Goal: Transaction & Acquisition: Purchase product/service

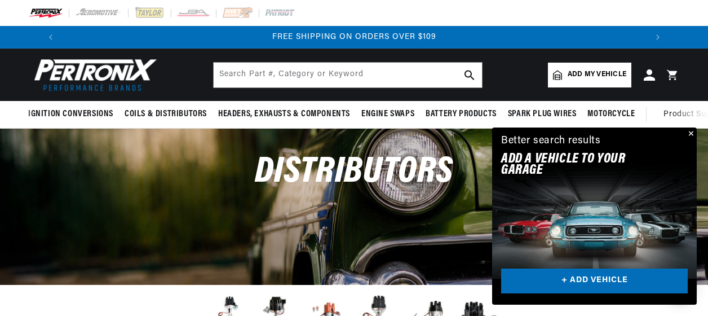
scroll to position [0, 1205]
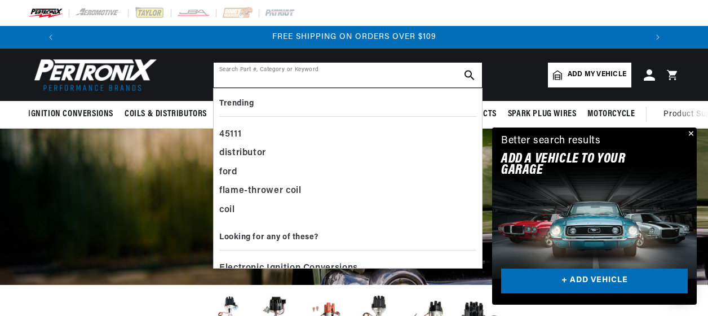
click at [263, 82] on input "text" at bounding box center [348, 75] width 268 height 25
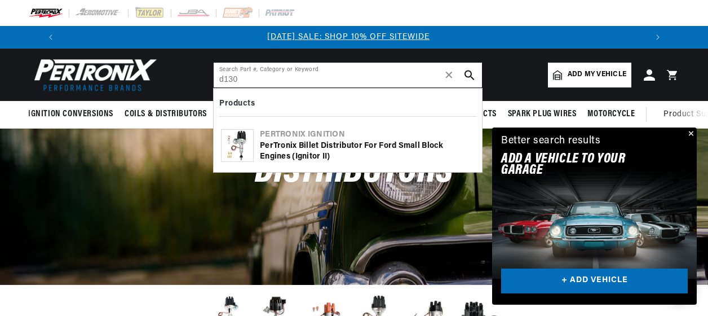
scroll to position [0, 0]
type input "d130710"
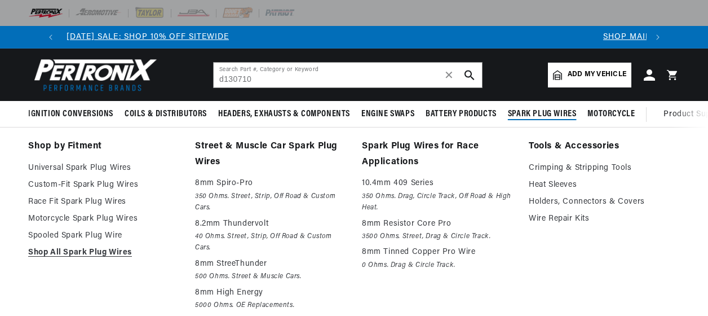
click at [522, 112] on span "Spark Plug Wires" at bounding box center [542, 114] width 69 height 12
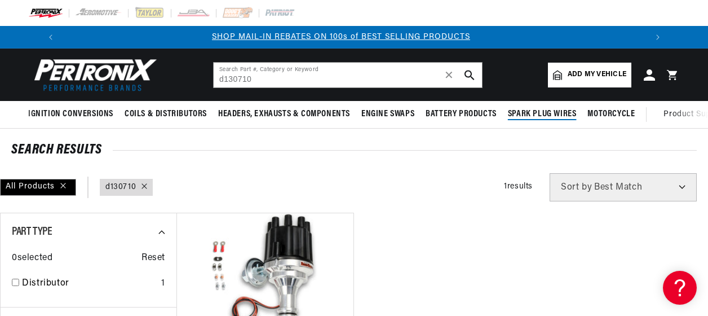
scroll to position [0, 602]
click at [531, 116] on span "Spark Plug Wires" at bounding box center [542, 114] width 69 height 12
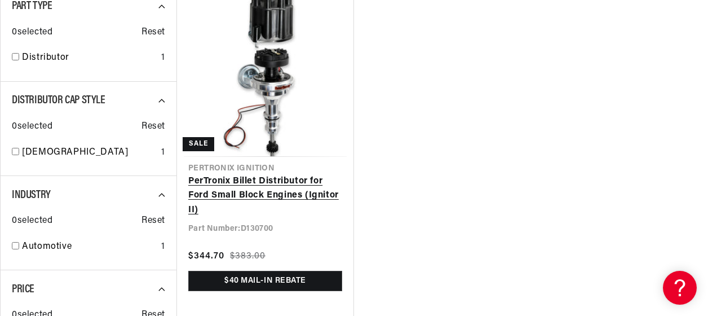
click at [258, 175] on link "PerTronix Billet Distributor for Ford Small Block Engines (Ignitor II)" at bounding box center [265, 195] width 154 height 43
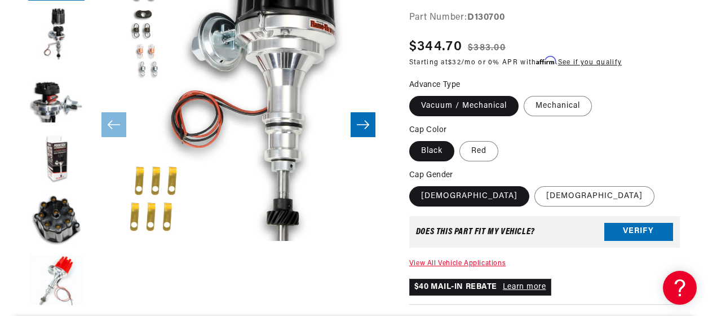
click at [445, 203] on label "[DEMOGRAPHIC_DATA]" at bounding box center [469, 196] width 120 height 20
click at [412, 184] on input "[DEMOGRAPHIC_DATA]" at bounding box center [412, 184] width 1 height 1
click at [436, 187] on label "[DEMOGRAPHIC_DATA]" at bounding box center [469, 196] width 120 height 20
click at [412, 184] on input "[DEMOGRAPHIC_DATA]" at bounding box center [412, 184] width 1 height 1
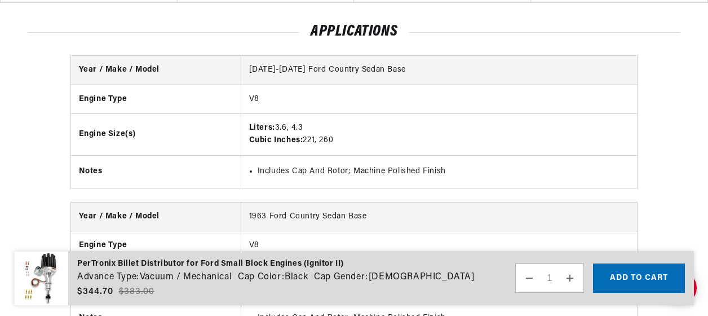
scroll to position [1410, 0]
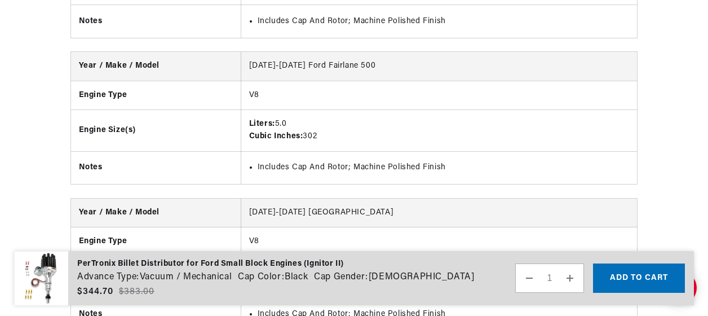
click at [692, 288] on product-form "PerTronix Billet Distributor for Ford Small Block Engines (Ignitor II) Advance …" at bounding box center [354, 278] width 680 height 54
click at [632, 270] on button "Add to cart" at bounding box center [639, 277] width 92 height 29
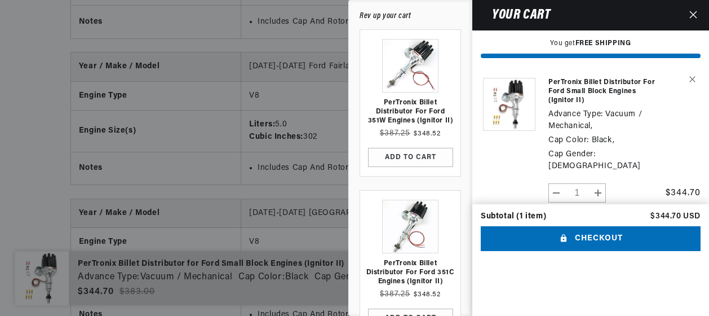
click at [250, 75] on div at bounding box center [354, 158] width 709 height 316
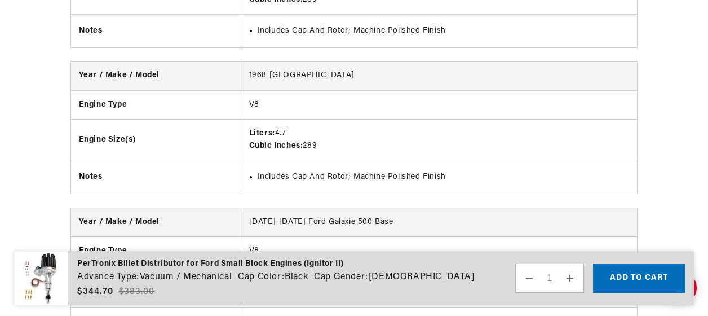
drag, startPoint x: 414, startPoint y: 287, endPoint x: 296, endPoint y: 272, distance: 118.2
click at [296, 273] on div "PerTronix Billet Distributor for Ford Small Block Engines (Ignitor II) Advance …" at bounding box center [349, 278] width 671 height 55
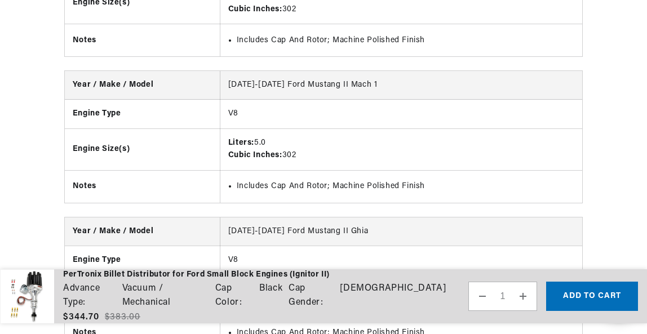
scroll to position [0, 545]
click at [270, 217] on td "1975-1978 Ford Mustang II Ghia" at bounding box center [401, 231] width 362 height 29
click at [272, 315] on li "Includes Cap And Rotor; Machine Polished Finish" at bounding box center [406, 333] width 338 height 12
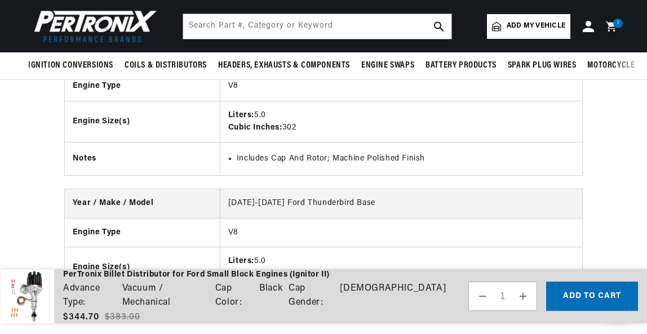
scroll to position [20961, 0]
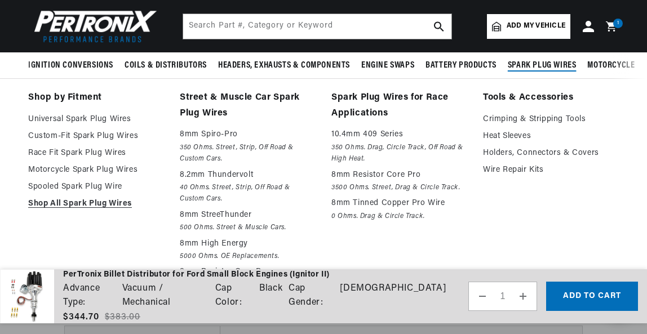
click at [534, 70] on span "Spark Plug Wires" at bounding box center [542, 66] width 69 height 12
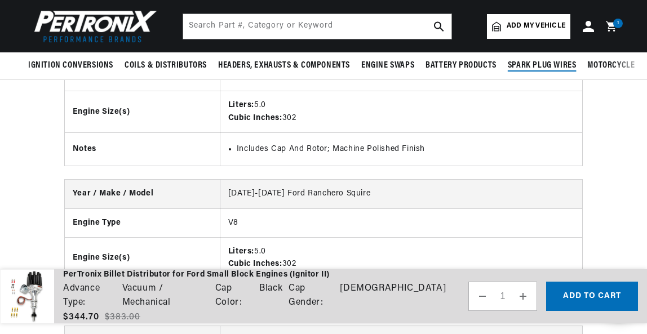
click at [527, 64] on span "Spark Plug Wires" at bounding box center [542, 66] width 69 height 12
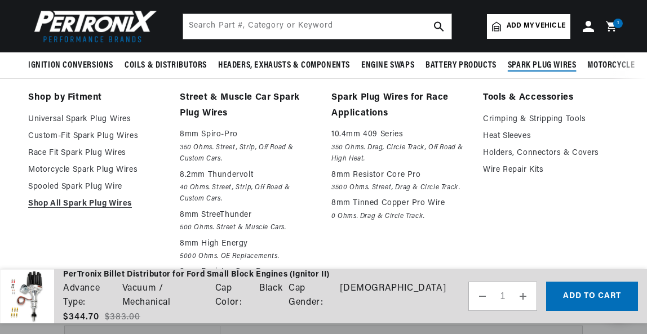
click at [547, 67] on span "Spark Plug Wires" at bounding box center [542, 66] width 69 height 12
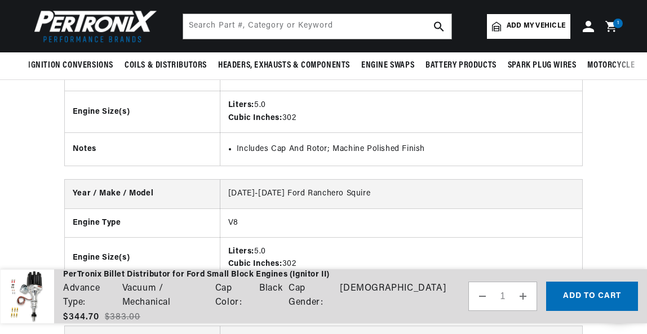
click at [613, 28] on icon at bounding box center [610, 26] width 11 height 11
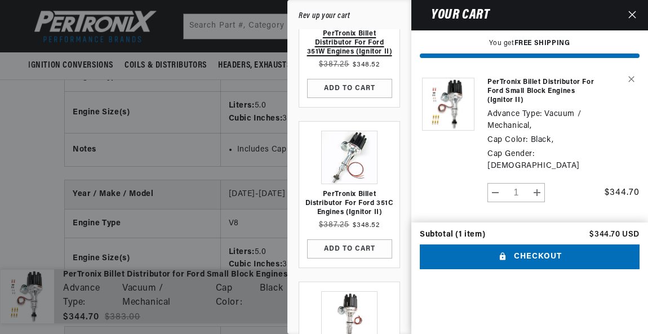
scroll to position [113, 0]
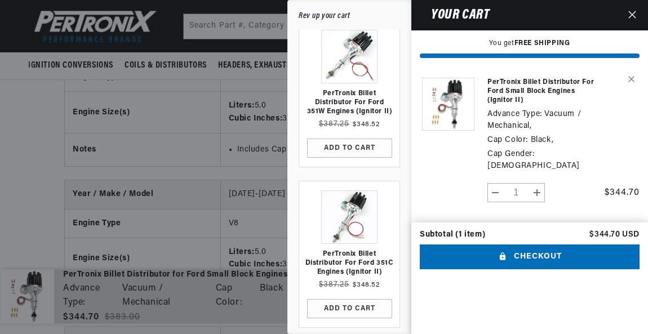
click at [630, 17] on icon "Close" at bounding box center [632, 15] width 8 height 8
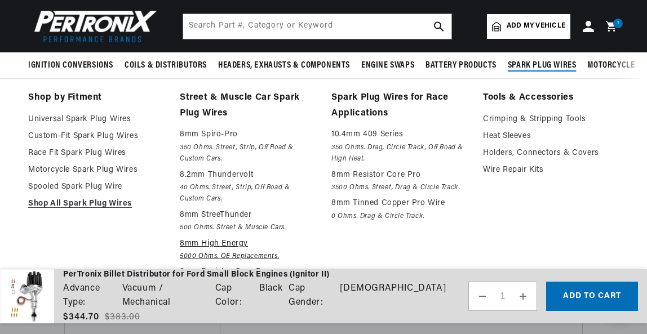
click at [233, 244] on p "8mm High Energy" at bounding box center [248, 244] width 136 height 14
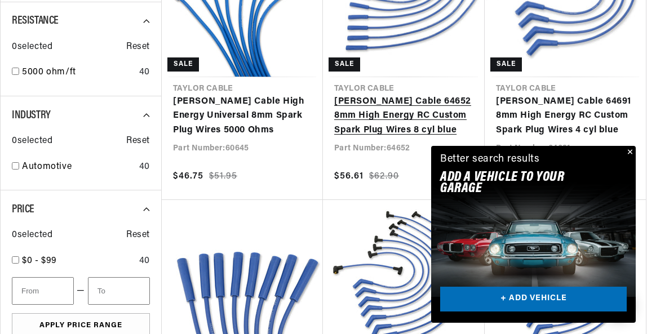
scroll to position [451, 0]
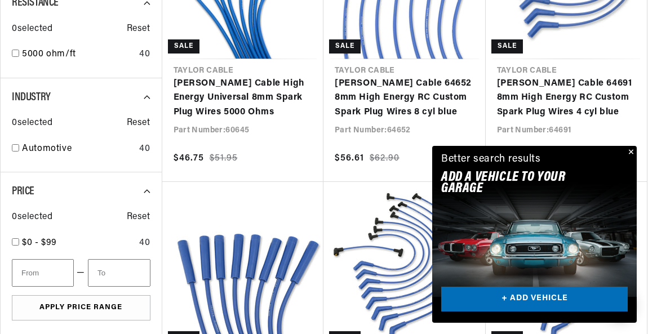
click at [629, 153] on div "Close dialog FIND THE RIGHT PARTS Take our quick quiz using the button below, a…" at bounding box center [324, 167] width 648 height 334
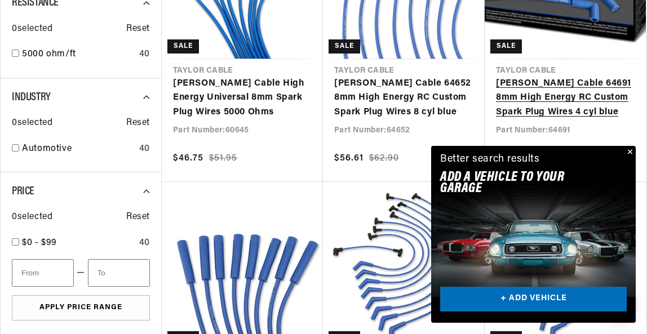
scroll to position [0, 545]
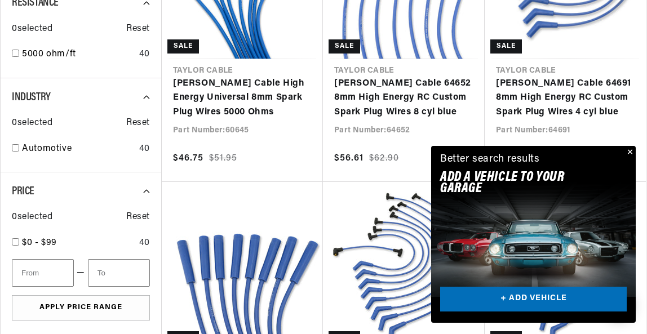
click at [627, 152] on button "Close" at bounding box center [629, 153] width 14 height 14
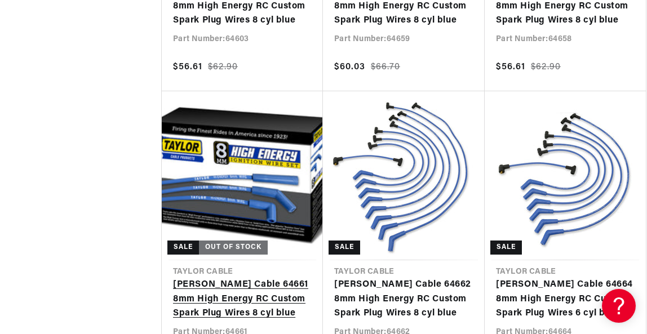
scroll to position [0, 532]
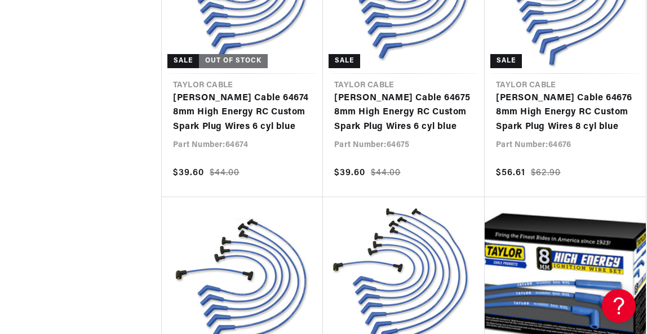
scroll to position [1916, 0]
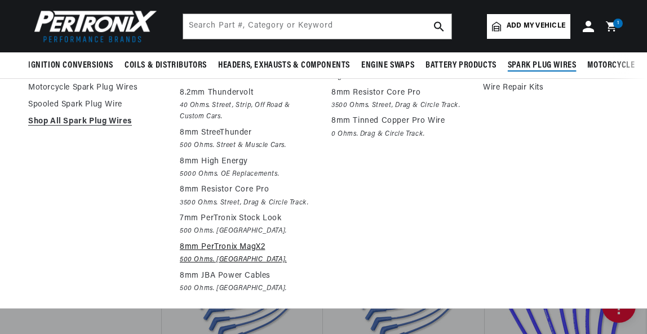
click at [261, 245] on p "8mm PerTronix MagX2" at bounding box center [248, 248] width 136 height 14
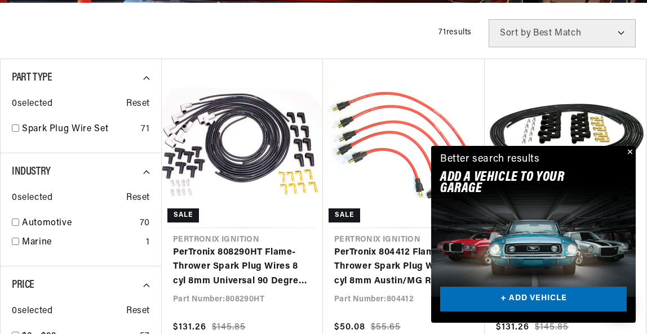
click at [633, 149] on button "Close" at bounding box center [629, 153] width 14 height 14
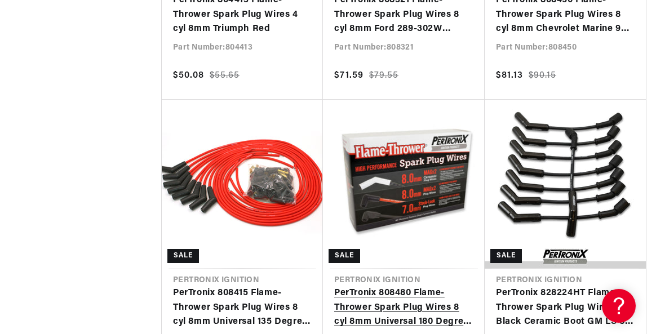
scroll to position [1127, 0]
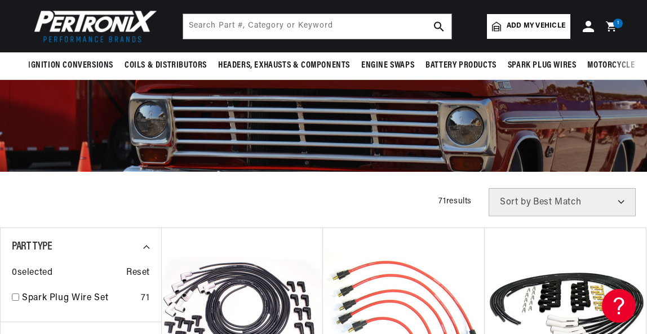
click at [622, 202] on select "Best Match Featured Name, A-Z Name, Z-A Price, Low to High Price, High to Low" at bounding box center [562, 202] width 147 height 28
select select "price"
click at [489, 189] on select "Best Match Featured Name, A-Z Name, Z-A Price, Low to High Price, High to Low" at bounding box center [562, 202] width 147 height 28
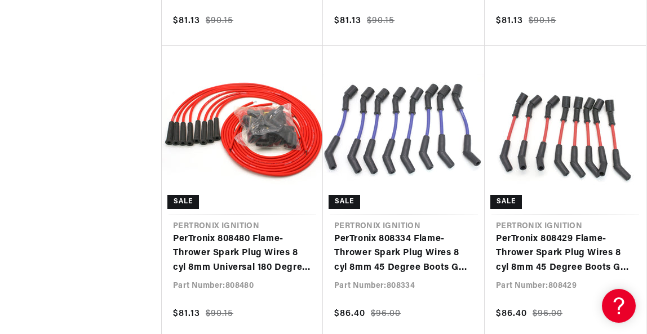
scroll to position [0, 3]
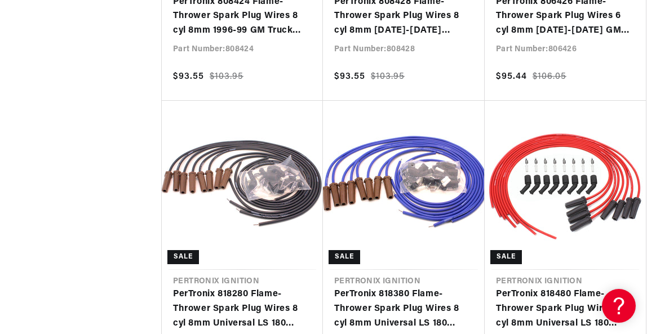
scroll to position [5860, 0]
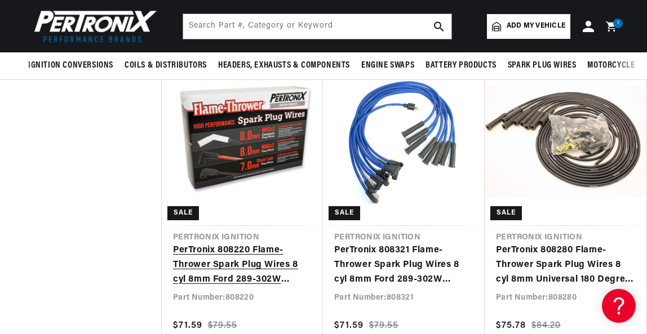
scroll to position [0, 21]
click at [243, 243] on link "PerTronix 808220 Flame-Thrower Spark Plug Wires 8 cyl 8mm Ford 289-302W [DEMOGR…" at bounding box center [242, 264] width 139 height 43
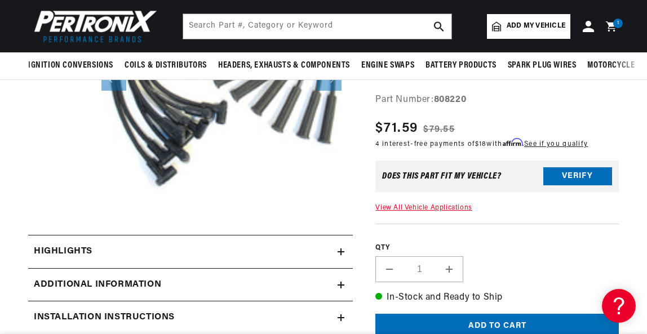
click at [64, 233] on button "Open media 1 in modal" at bounding box center [64, 233] width 0 height 0
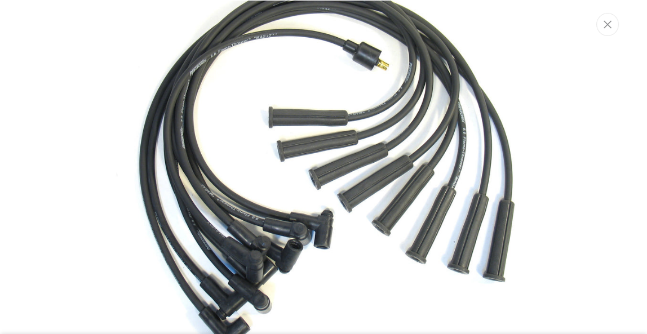
scroll to position [0, 547]
click at [340, 141] on img "Media gallery" at bounding box center [324, 168] width 524 height 524
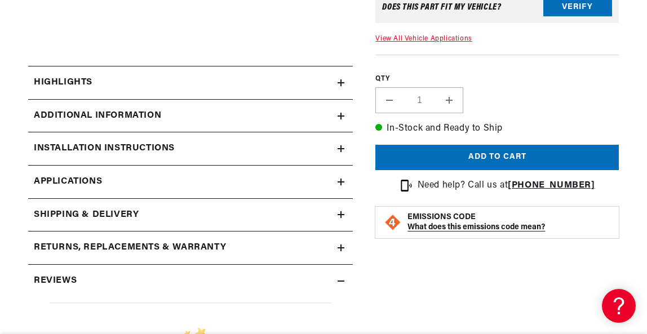
scroll to position [0, 1091]
click at [339, 84] on icon at bounding box center [341, 82] width 7 height 7
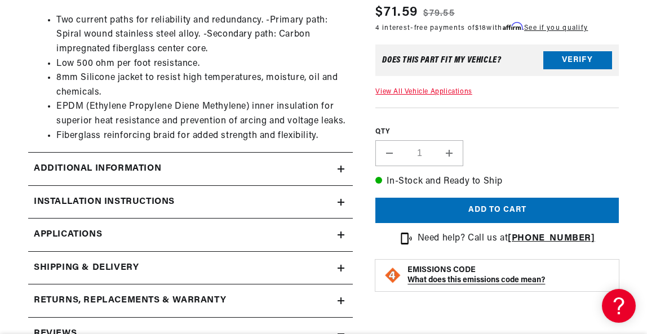
scroll to position [507, 0]
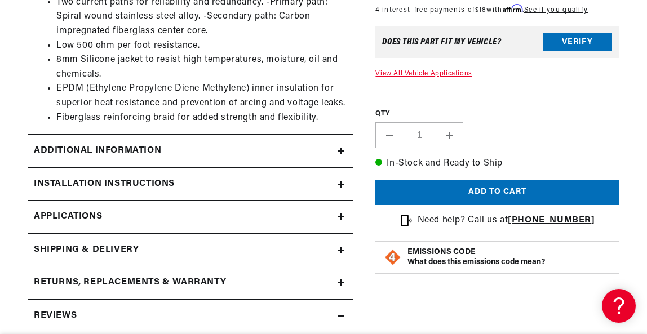
click at [341, 153] on icon at bounding box center [341, 151] width 0 height 7
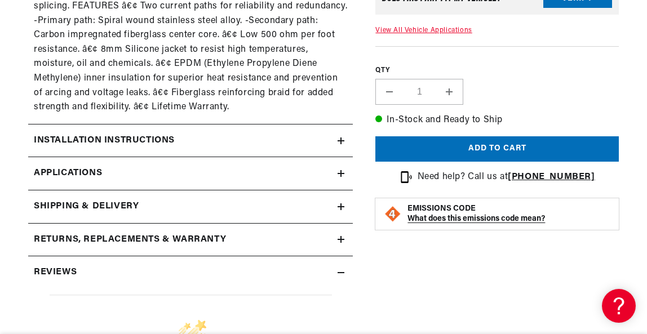
scroll to position [0, 545]
click at [341, 171] on icon at bounding box center [341, 173] width 7 height 7
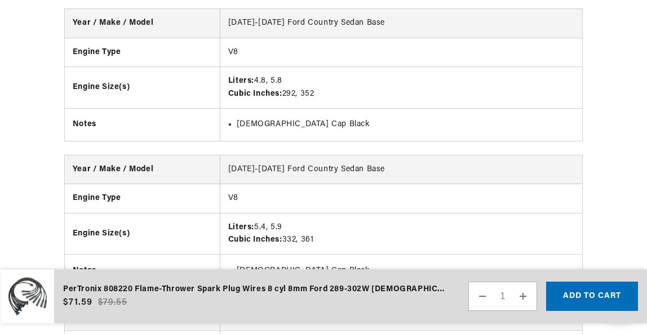
scroll to position [0, 1091]
click at [567, 295] on button "Add to cart" at bounding box center [592, 296] width 92 height 29
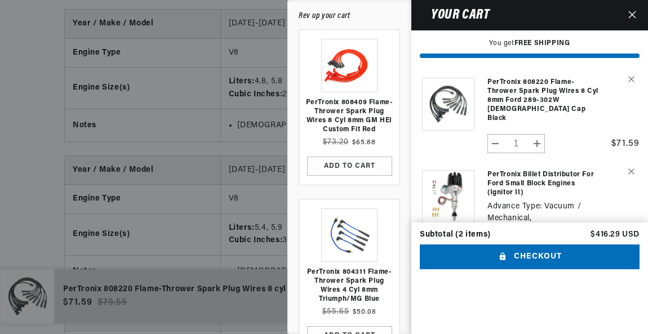
click at [240, 152] on div at bounding box center [324, 167] width 648 height 334
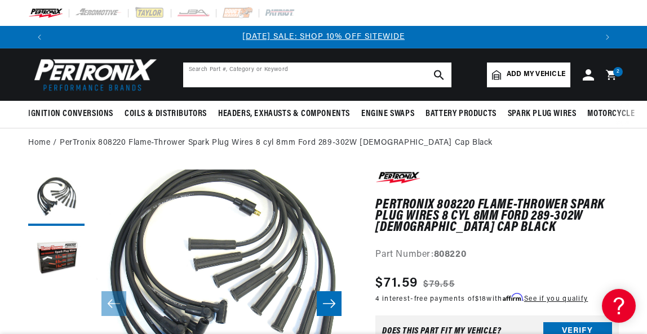
click at [312, 79] on input "text" at bounding box center [317, 75] width 268 height 25
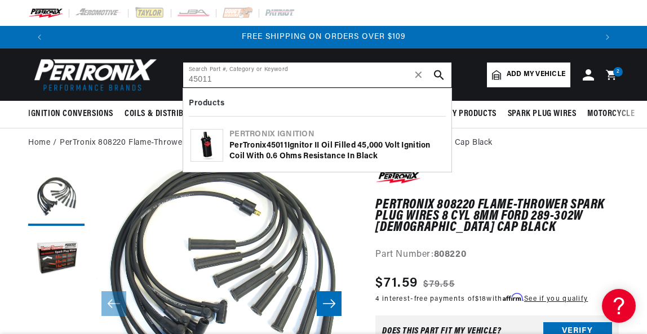
type input "45011"
click at [314, 148] on div "PerTronix 45011 Ignitor II Oil Filled 45,000 Volt Ignition Coil with 0.6 Ohms R…" at bounding box center [336, 151] width 215 height 22
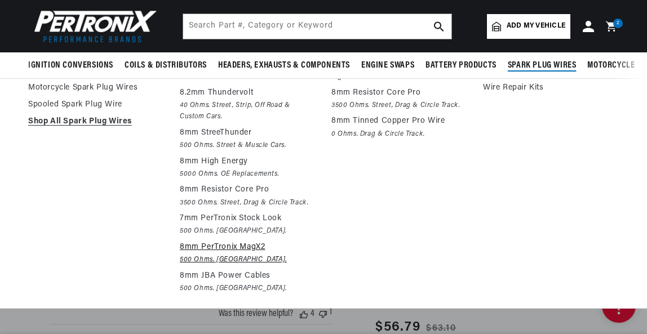
click at [250, 251] on p "8mm PerTronix MagX2" at bounding box center [248, 248] width 136 height 14
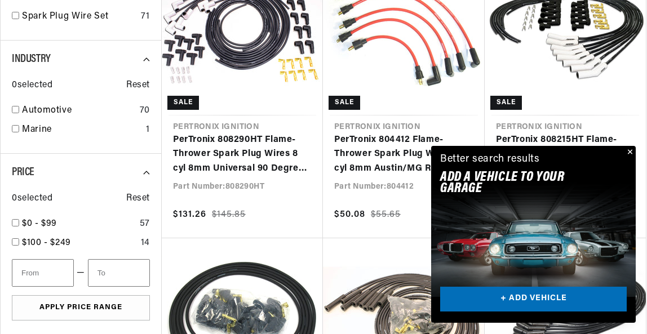
click at [632, 150] on button "Close" at bounding box center [629, 153] width 14 height 14
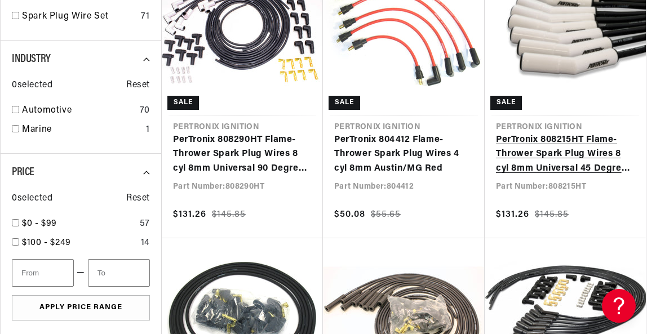
scroll to position [0, 1091]
click at [556, 137] on link "PerTronix 808215HT Flame-Thrower Spark Plug Wires 8 cyl 8mm Universal 45 Degree…" at bounding box center [565, 154] width 139 height 43
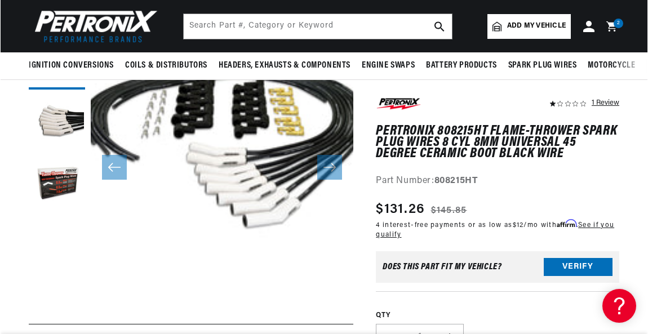
scroll to position [113, 0]
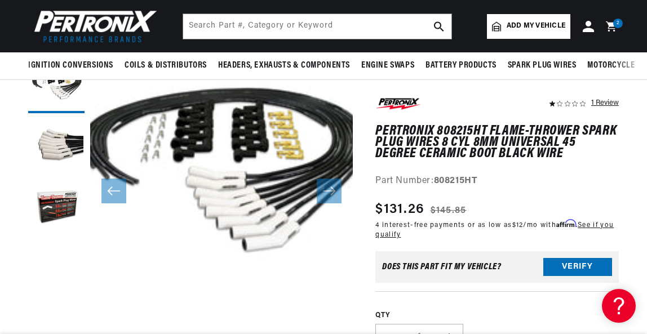
click at [64, 320] on button "Open media 1 in modal" at bounding box center [64, 320] width 0 height 0
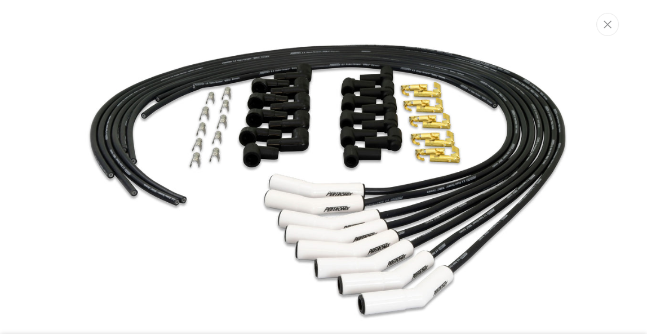
scroll to position [0, 547]
click at [610, 33] on button "Close" at bounding box center [608, 23] width 23 height 23
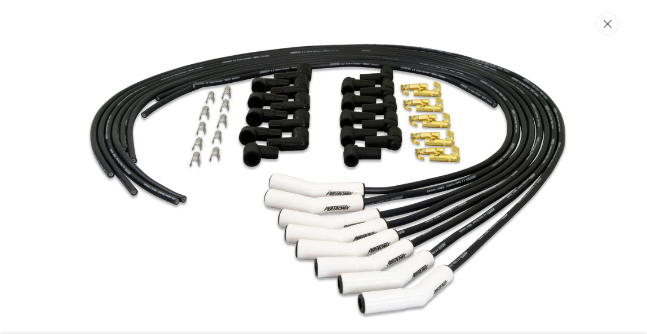
scroll to position [0, 545]
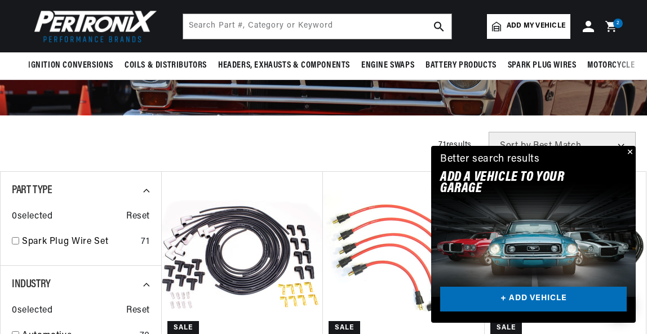
click at [611, 29] on icon at bounding box center [613, 27] width 26 height 14
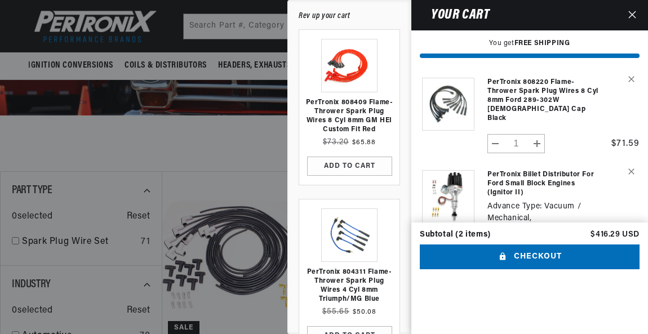
scroll to position [0, 547]
click at [481, 22] on div "Your cart" at bounding box center [533, 15] width 245 height 30
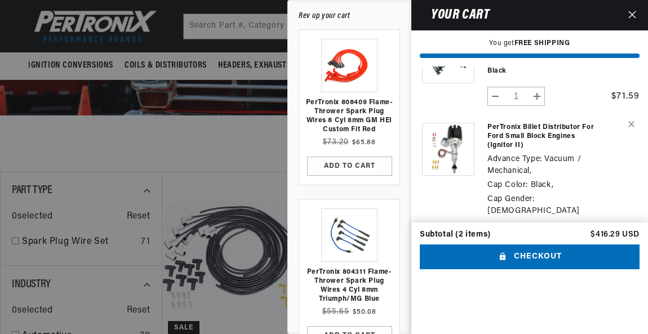
scroll to position [0, 1093]
click at [498, 228] on button "Decrease quantity for PerTronix Billet Distributor for Ford Small Block Engines…" at bounding box center [495, 237] width 15 height 19
type input "0"
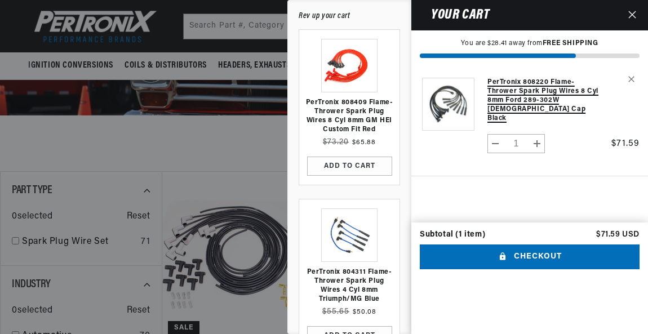
scroll to position [0, 0]
click at [524, 81] on link "PerTronix 808220 Flame-Thrower Spark Plug Wires 8 cyl 8mm Ford 289-302W [DEMOGR…" at bounding box center [543, 100] width 112 height 45
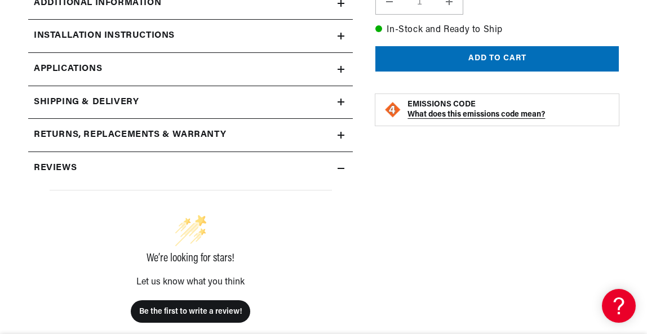
scroll to position [0, 1091]
click at [341, 135] on icon at bounding box center [341, 135] width 7 height 0
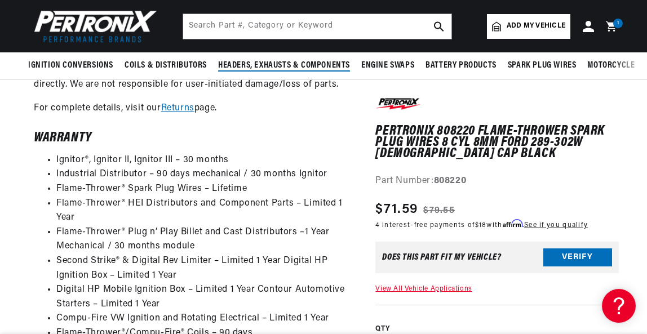
scroll to position [0, 0]
